Goal: Task Accomplishment & Management: Use online tool/utility

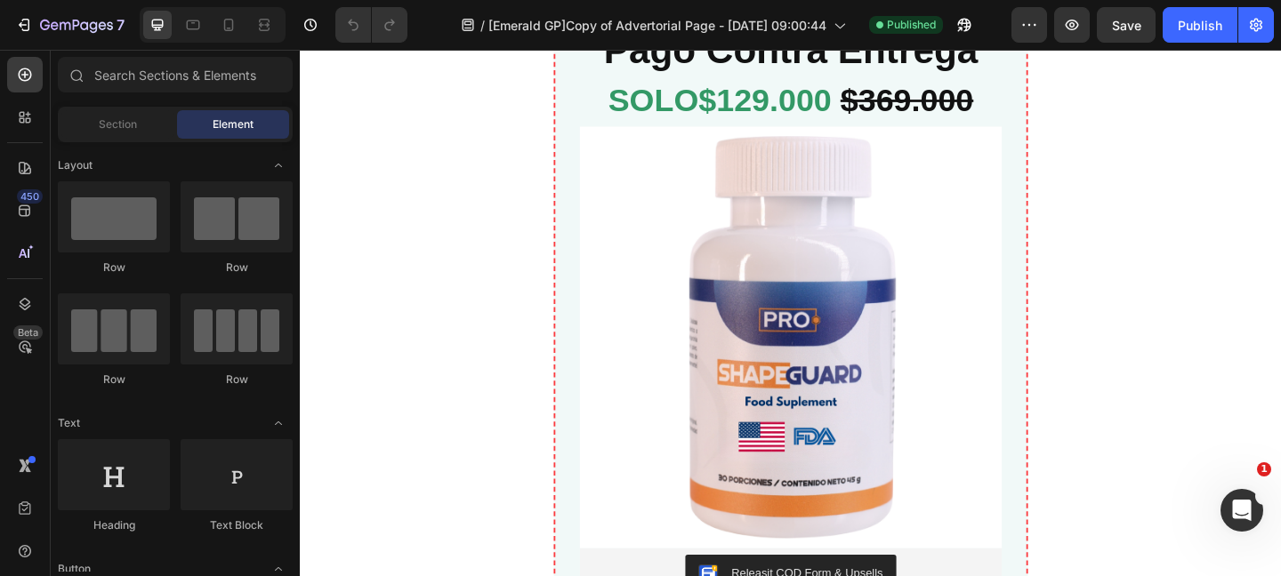
scroll to position [6495, 0]
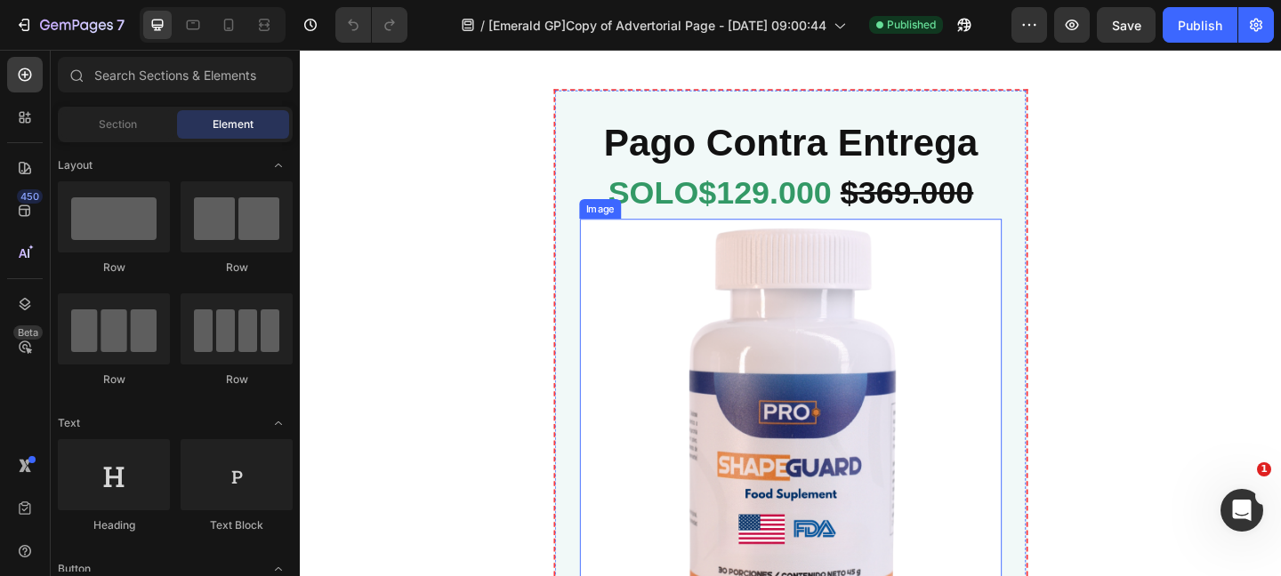
click at [969, 313] on img at bounding box center [833, 463] width 459 height 459
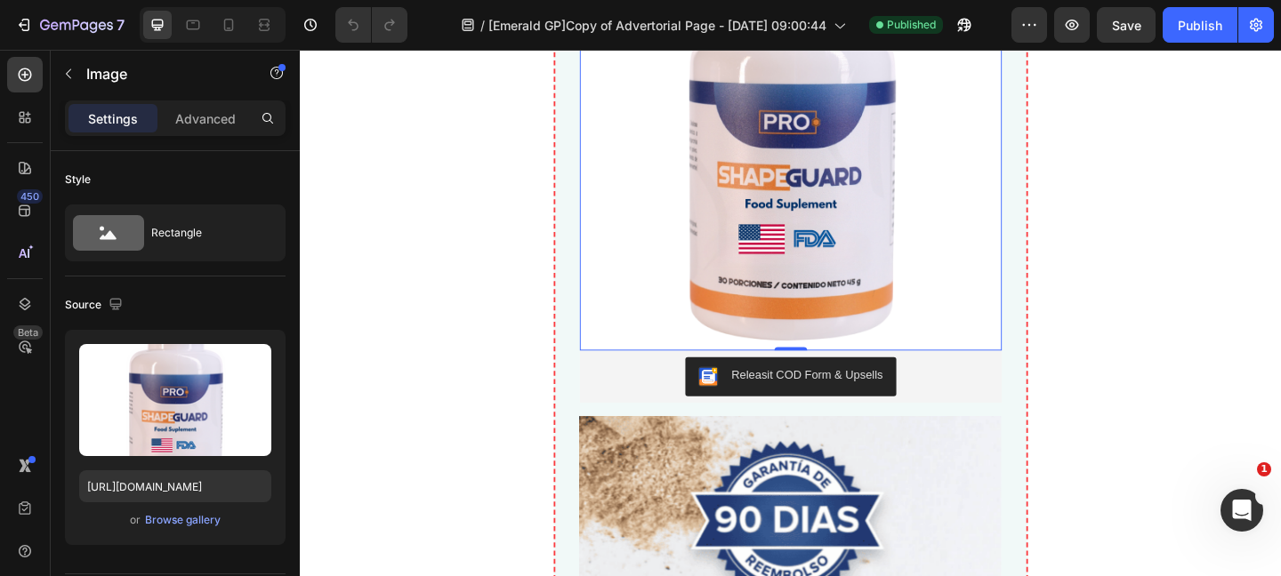
scroll to position [6888, 0]
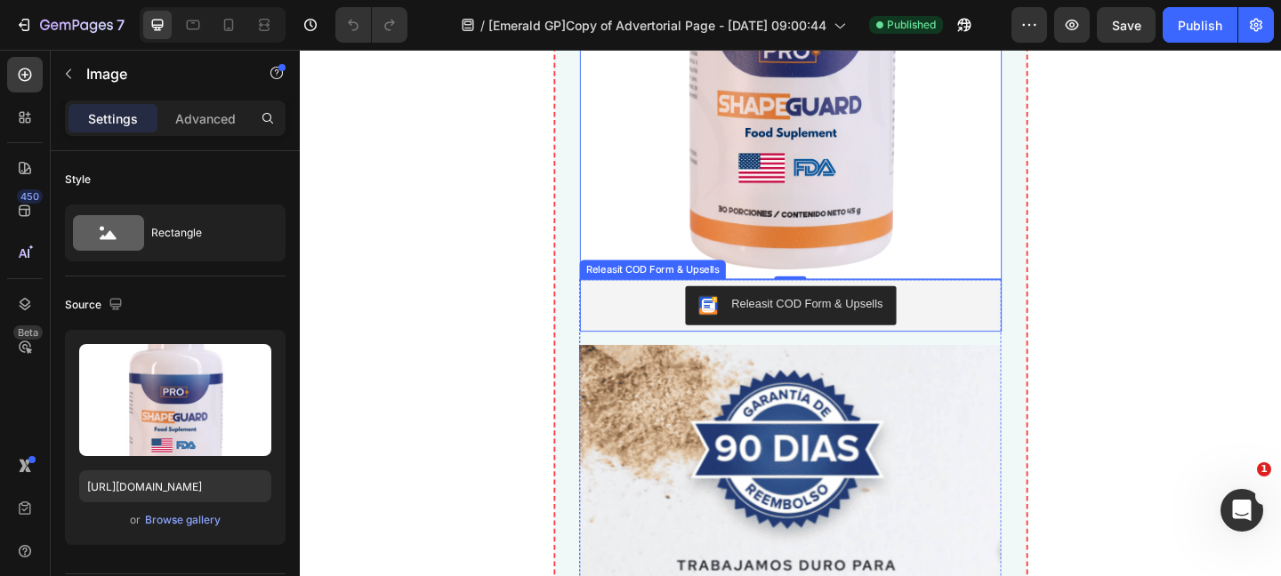
click at [863, 326] on div "Releasit COD Form & Upsells" at bounding box center [850, 327] width 165 height 19
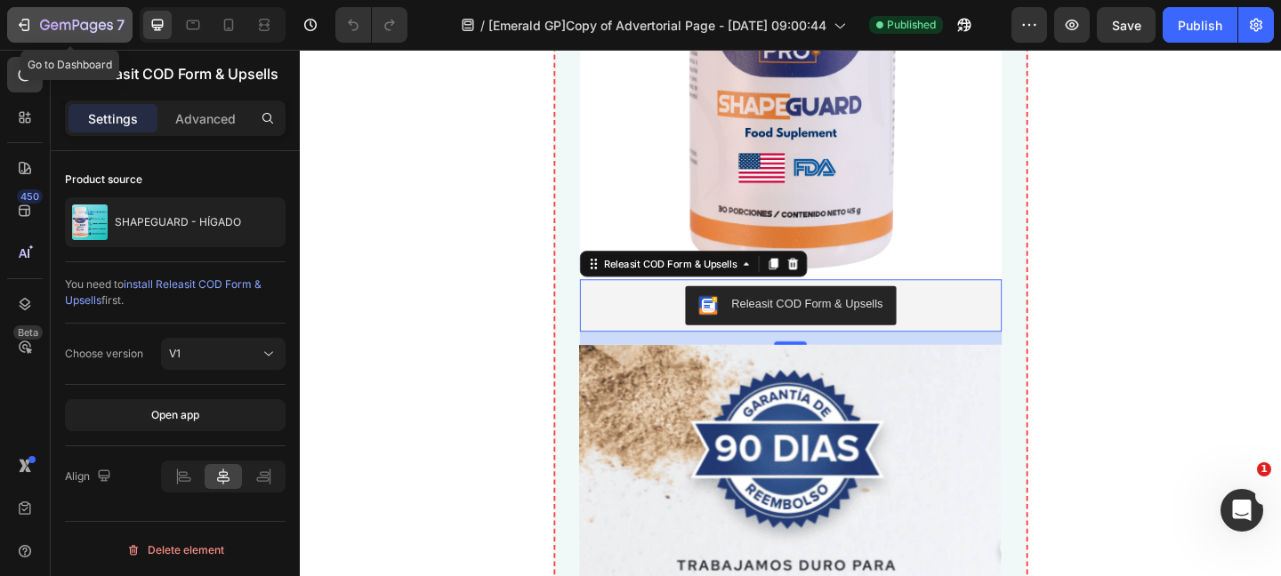
click at [28, 29] on icon "button" at bounding box center [26, 25] width 8 height 12
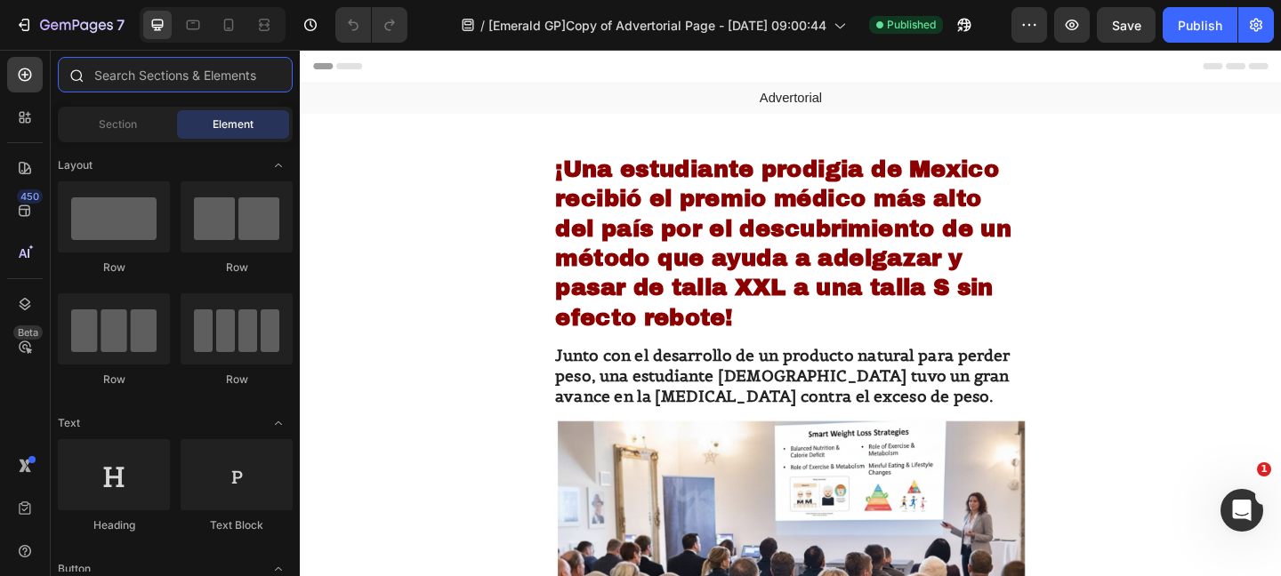
click at [104, 75] on input "text" at bounding box center [175, 75] width 235 height 36
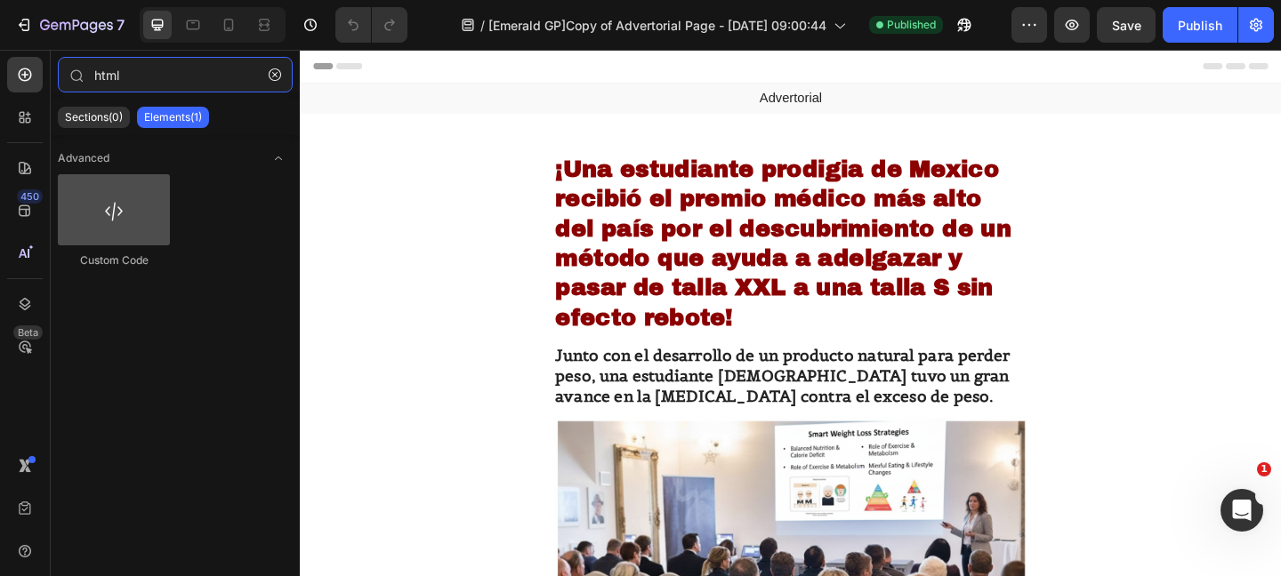
type input "html"
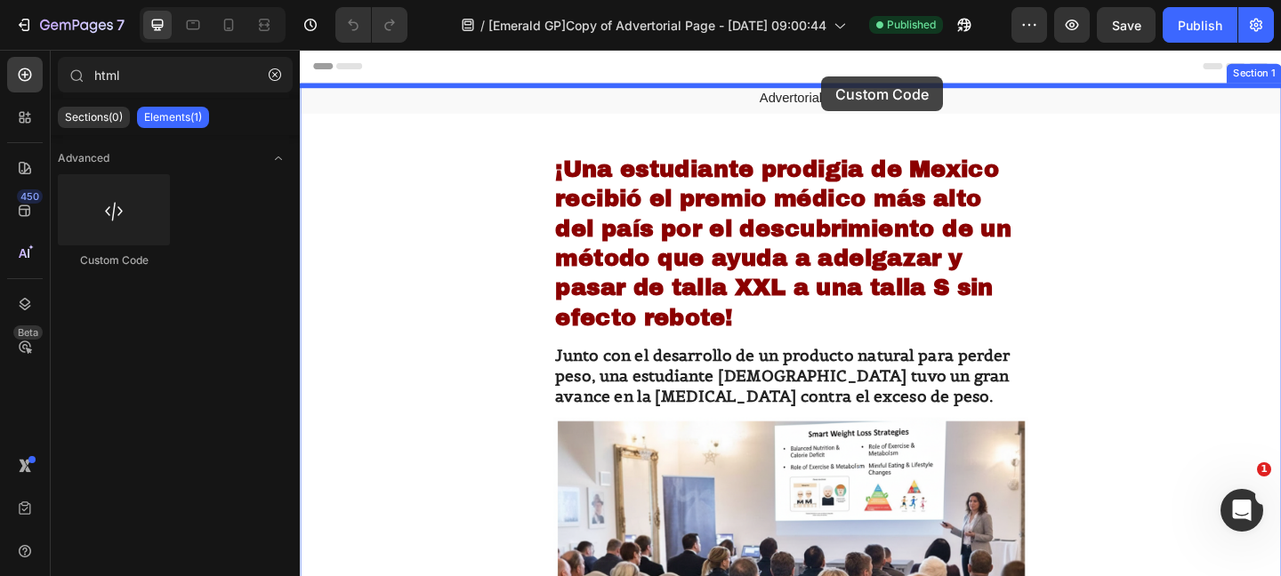
drag, startPoint x: 430, startPoint y: 286, endPoint x: 867, endPoint y: 79, distance: 483.8
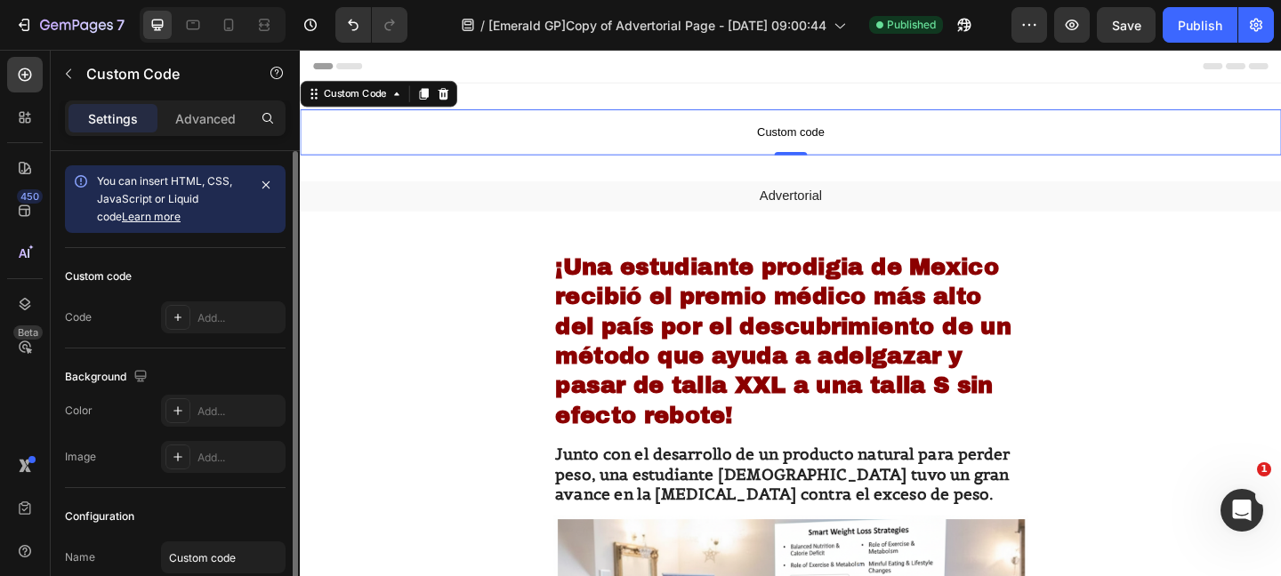
click at [136, 222] on link "Learn more" at bounding box center [151, 216] width 59 height 13
click at [213, 318] on div "Add..." at bounding box center [239, 318] width 84 height 16
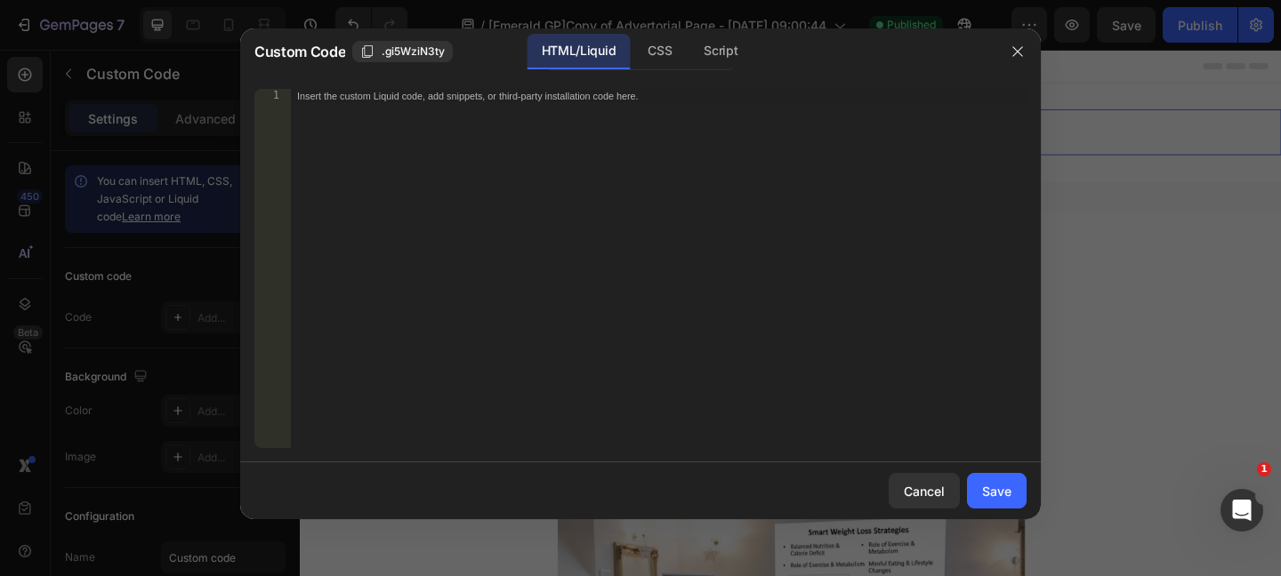
click at [487, 187] on div "Insert the custom Liquid code, add snippets, or third-party installation code h…" at bounding box center [658, 283] width 736 height 388
paste textarea "<!-- End of Taboola Pixel Code -->"
type textarea "<!-- End of Taboola Pixel Code -->"
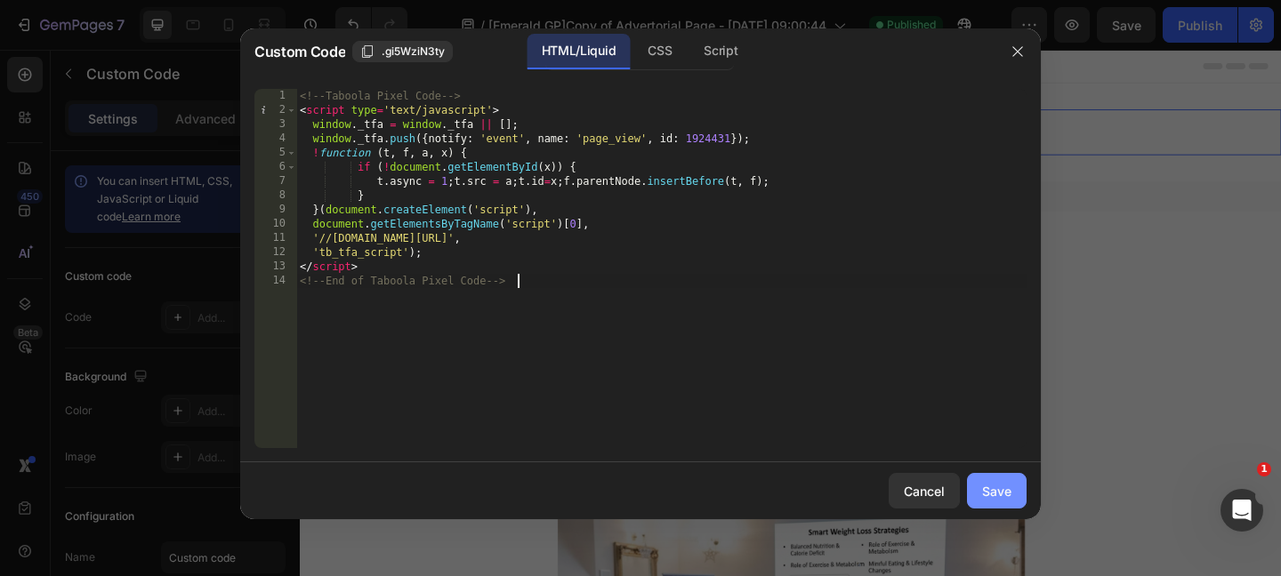
click at [988, 486] on div "Save" at bounding box center [996, 491] width 29 height 19
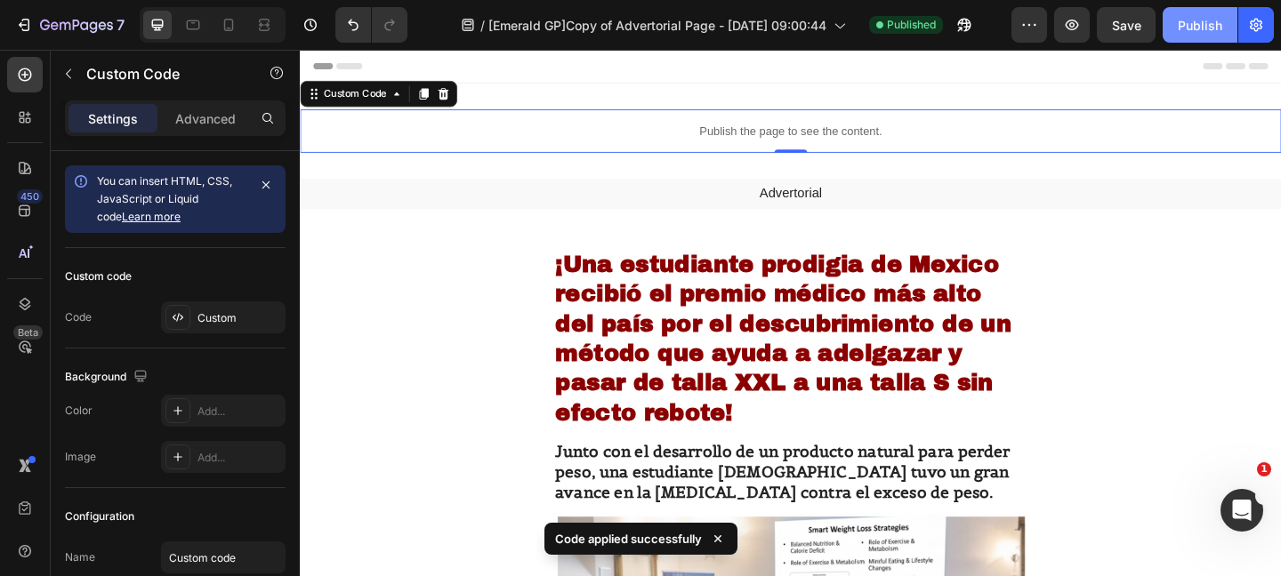
click at [1202, 26] on div "Publish" at bounding box center [1200, 25] width 44 height 19
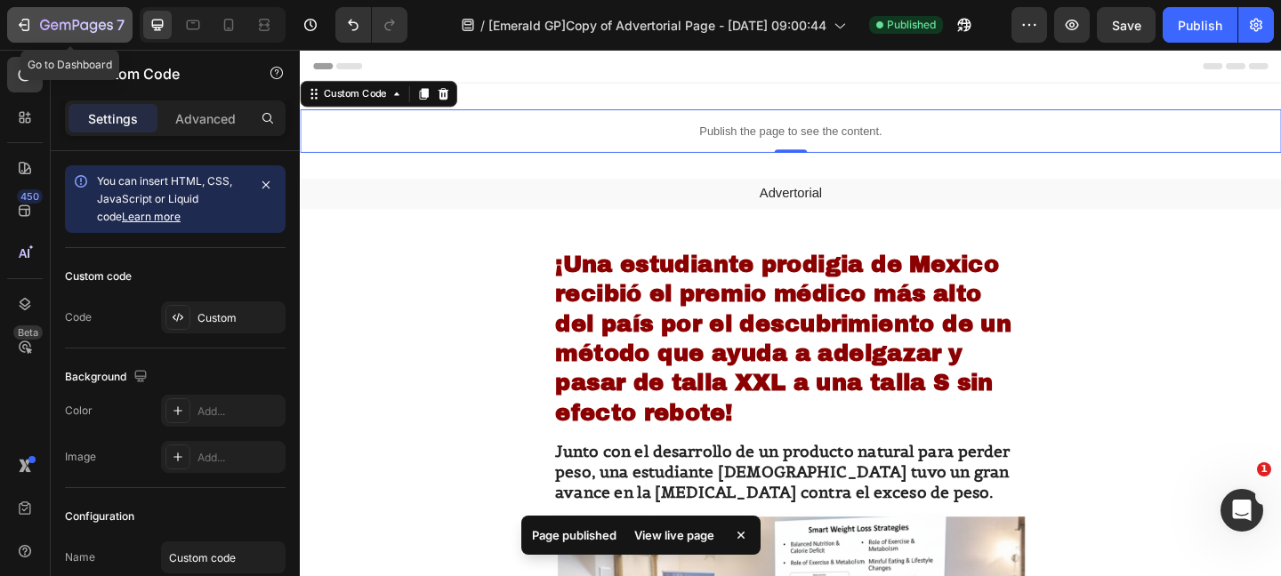
click at [54, 19] on icon "button" at bounding box center [76, 26] width 73 height 15
